Goal: Task Accomplishment & Management: Manage account settings

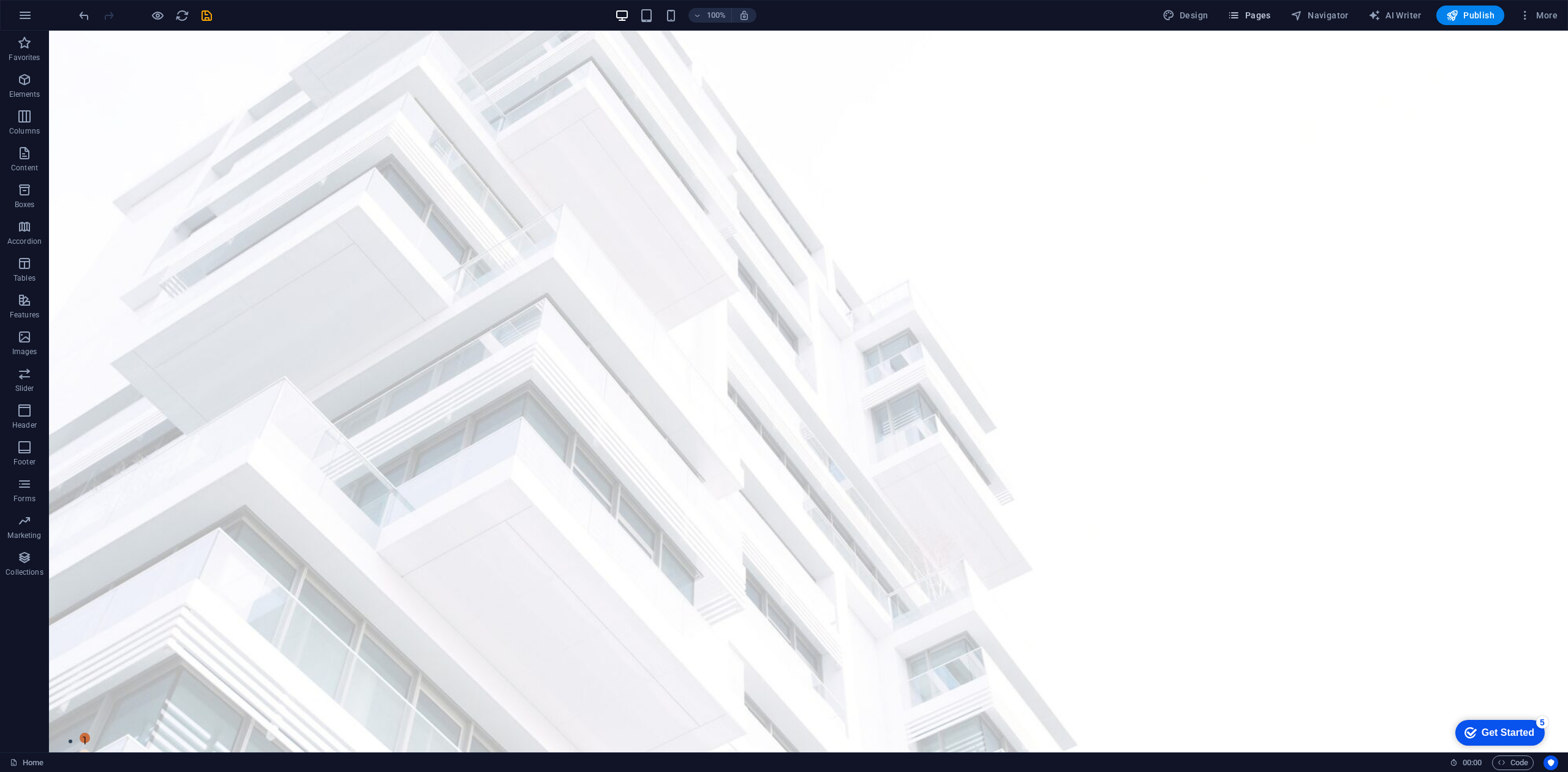
click at [1258, 17] on span "Pages" at bounding box center [1250, 15] width 43 height 12
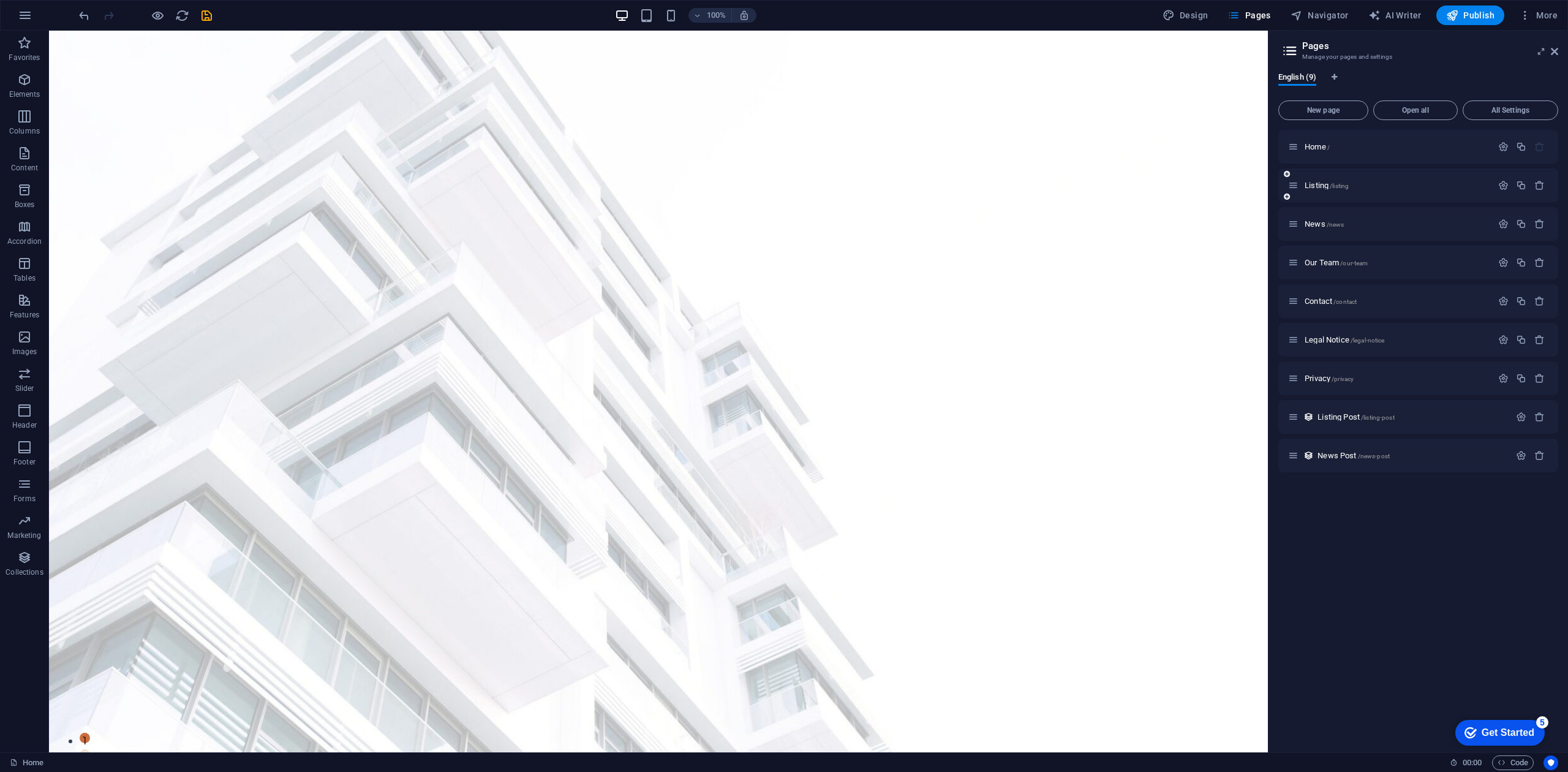
click at [1433, 178] on div "Listing /listing" at bounding box center [1390, 185] width 204 height 14
click at [1388, 184] on p "Listing /listing" at bounding box center [1397, 185] width 183 height 8
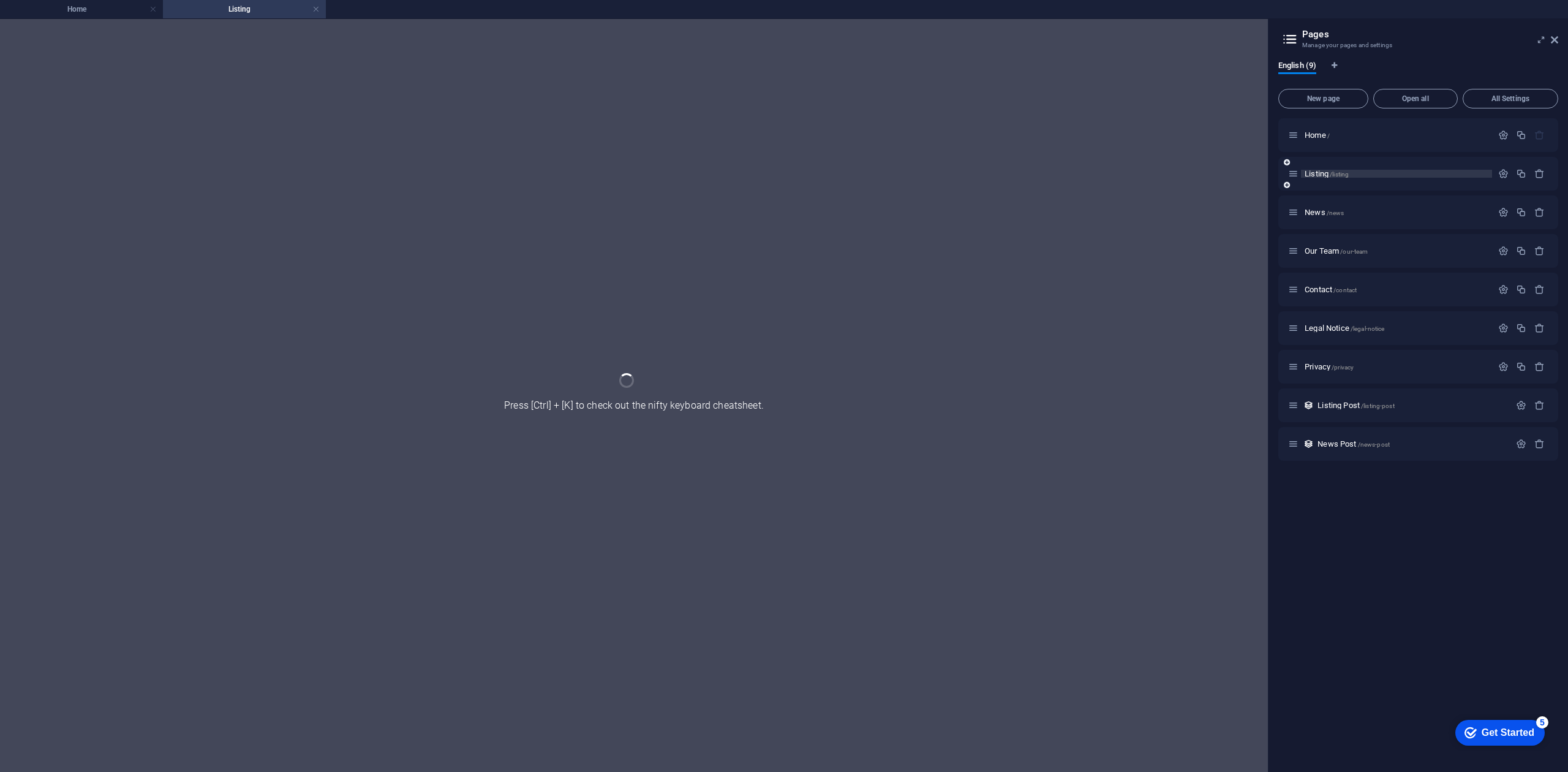
click at [1316, 173] on span "Listing /listing" at bounding box center [1327, 174] width 44 height 9
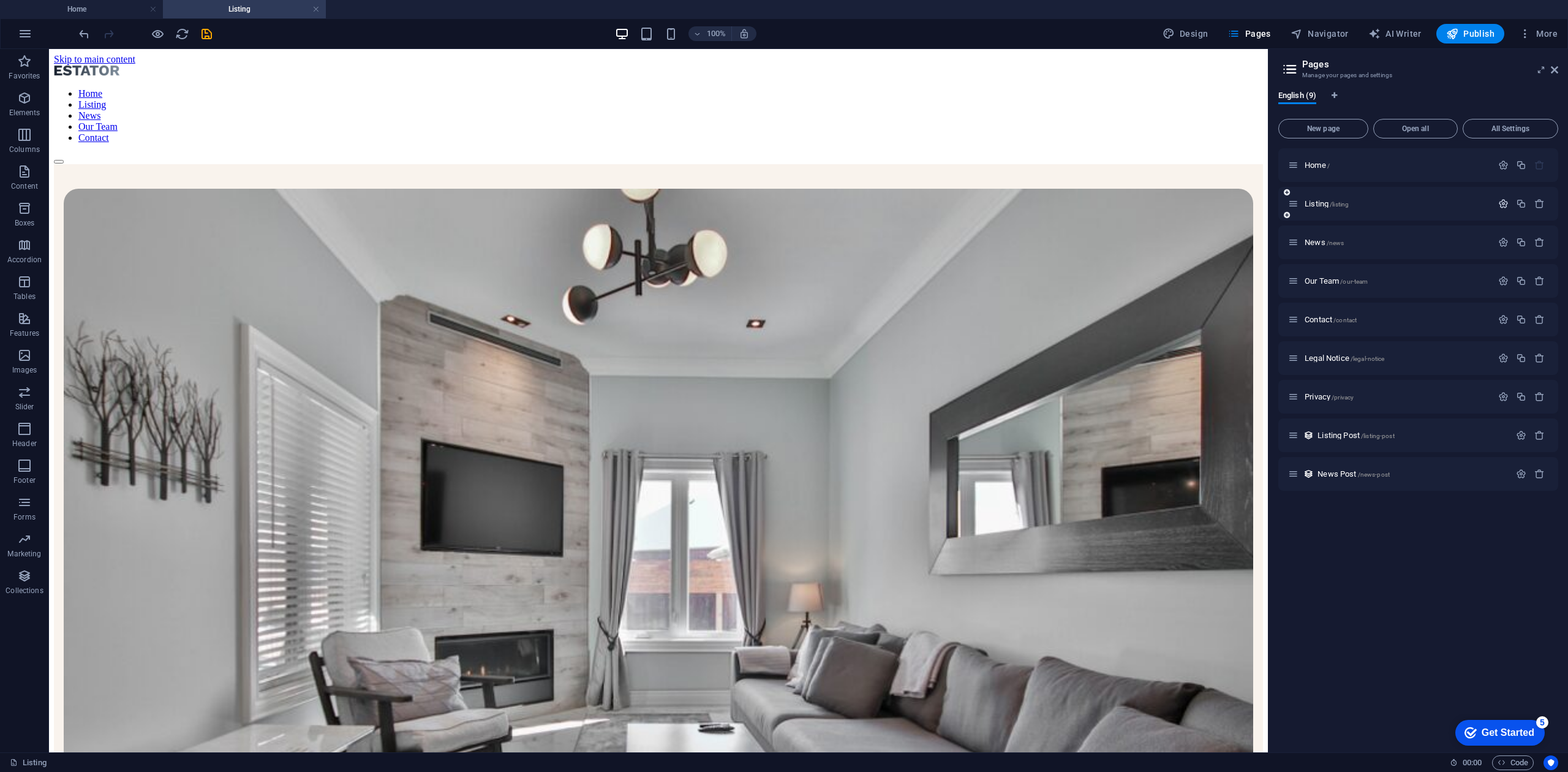
click at [1499, 204] on icon "button" at bounding box center [1503, 203] width 11 height 11
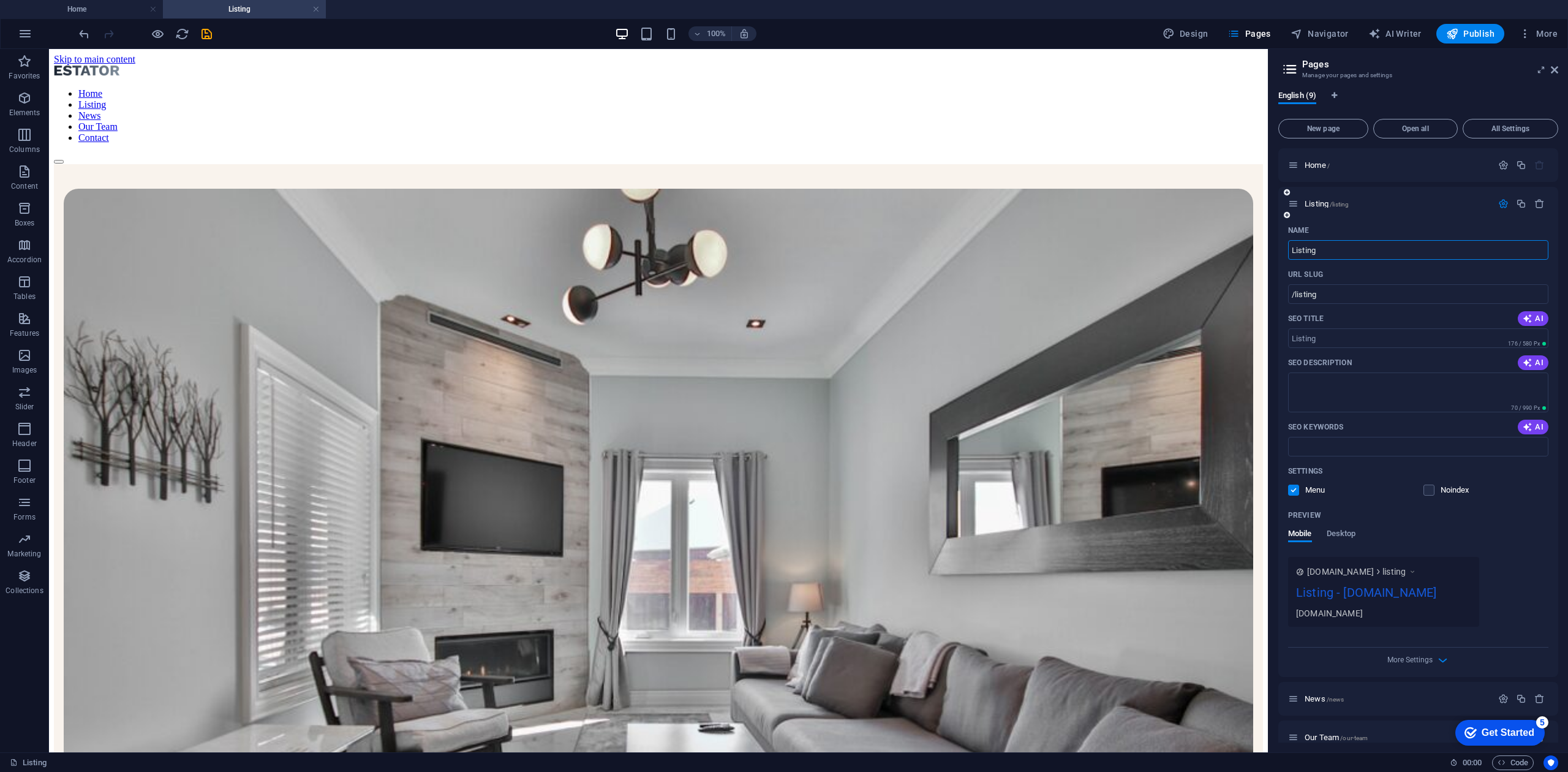
drag, startPoint x: 1335, startPoint y: 253, endPoint x: 1279, endPoint y: 255, distance: 56.0
click at [1279, 255] on div "Name Listing ​ URL SLUG /listing ​ SEO Title AI ​ 176 / 580 Px SEO Description …" at bounding box center [1418, 449] width 280 height 456
type input "ABOUT"
type input "/a"
type input "ABOUT US"
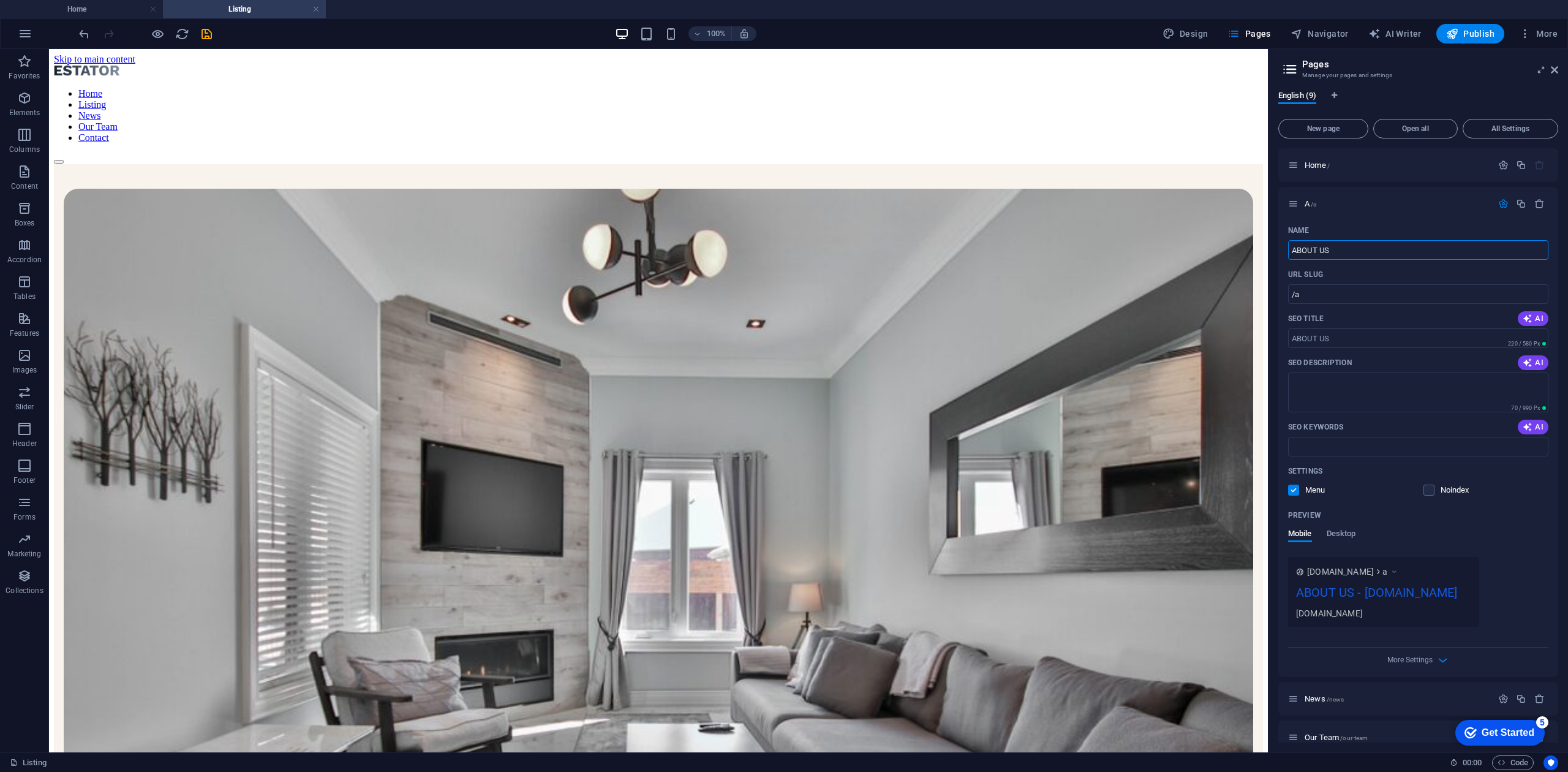
type input "/about-us"
type input "ABOUT US"
click at [1500, 529] on div "Mobile Desktop" at bounding box center [1418, 540] width 260 height 24
click at [1190, 233] on div "CURRENT LISTINGS See what we have prepared for you At vero eos et accusamus et …" at bounding box center [658, 642] width 1209 height 955
click at [1294, 70] on icon at bounding box center [1290, 69] width 19 height 17
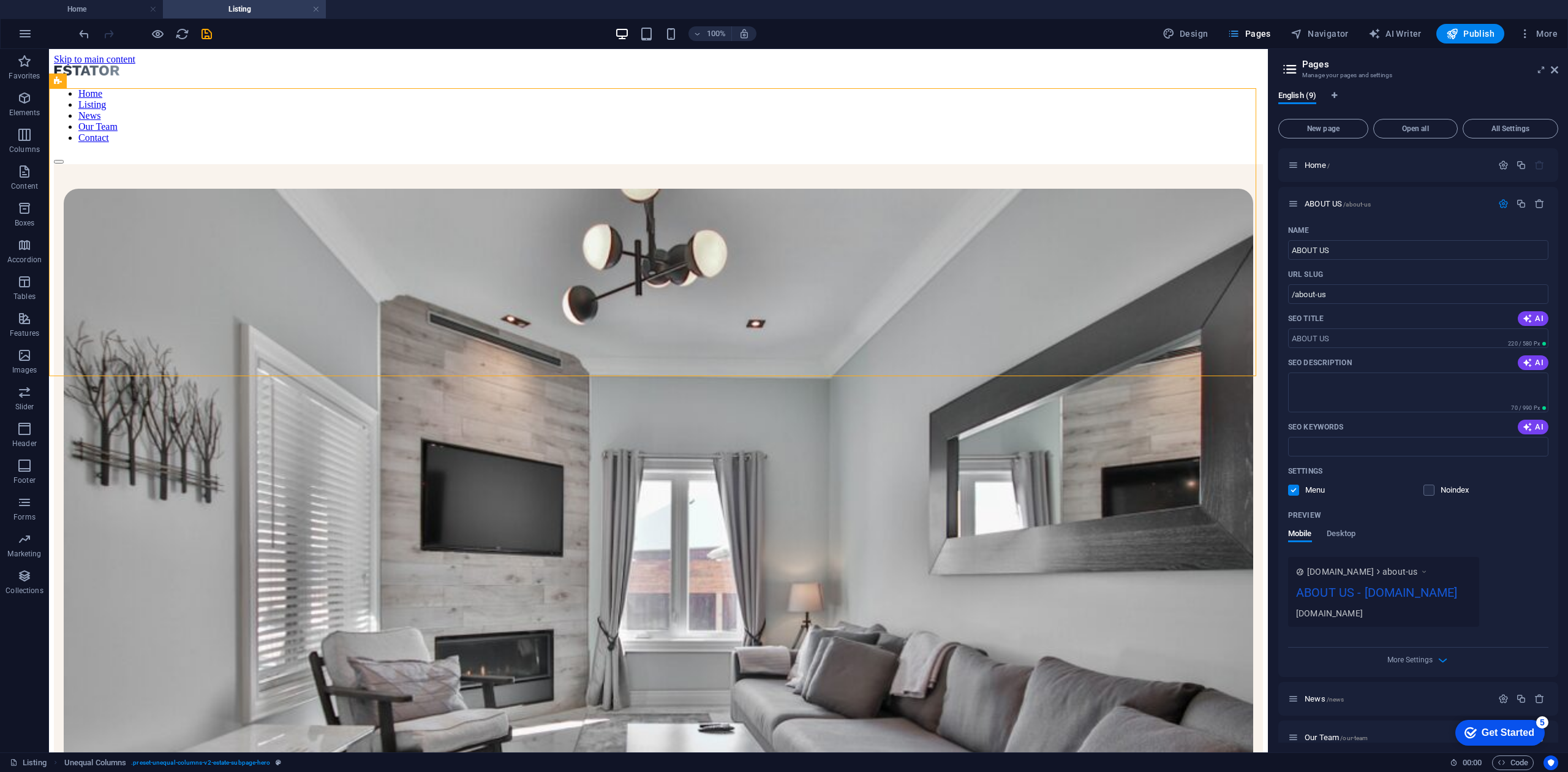
click at [1244, 35] on span "Pages" at bounding box center [1250, 34] width 43 height 12
click at [1290, 64] on icon at bounding box center [1290, 69] width 19 height 17
click at [1551, 74] on icon at bounding box center [1554, 70] width 7 height 10
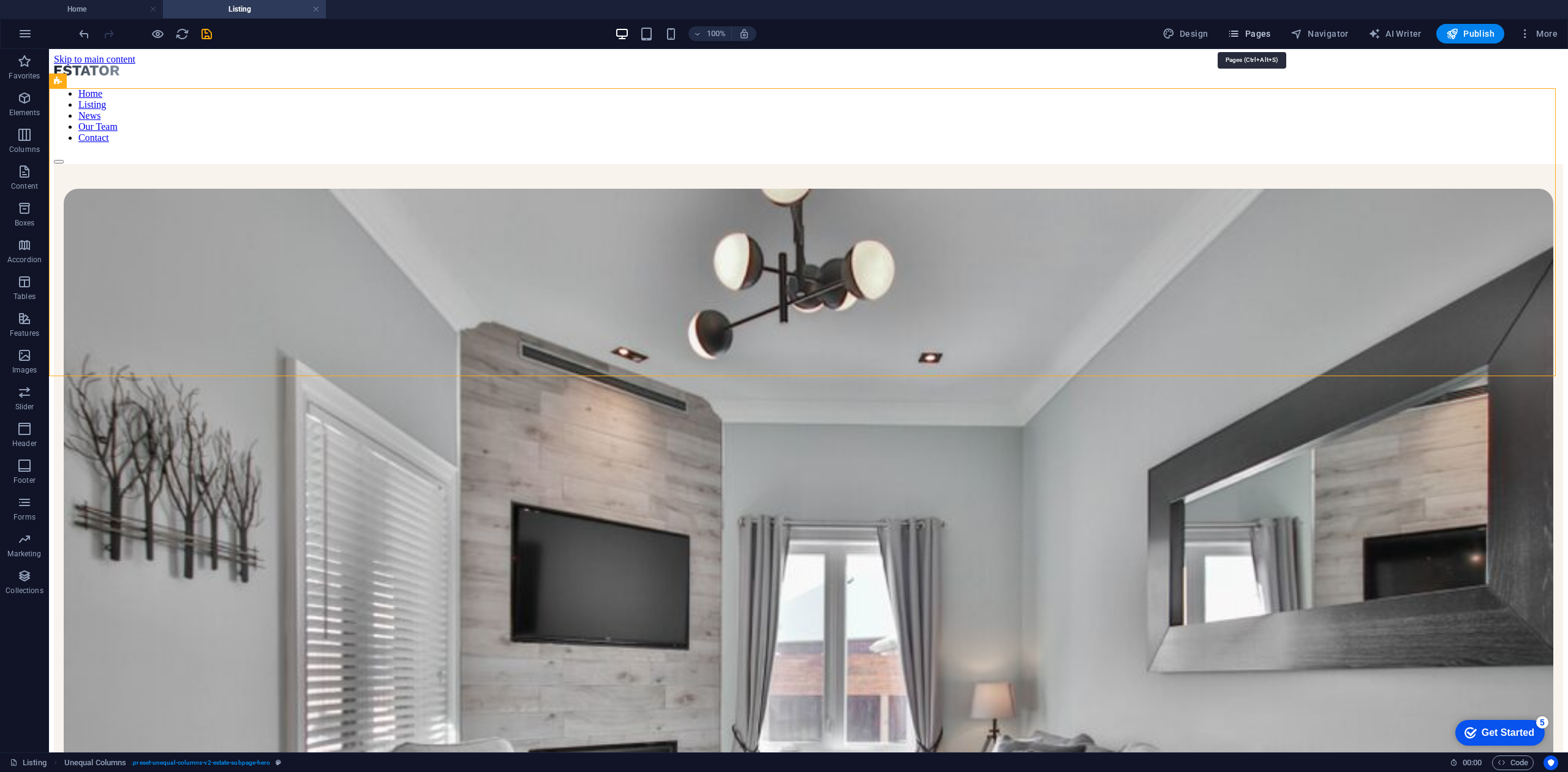
click at [1240, 36] on icon "button" at bounding box center [1234, 34] width 12 height 12
